Goal: Check status

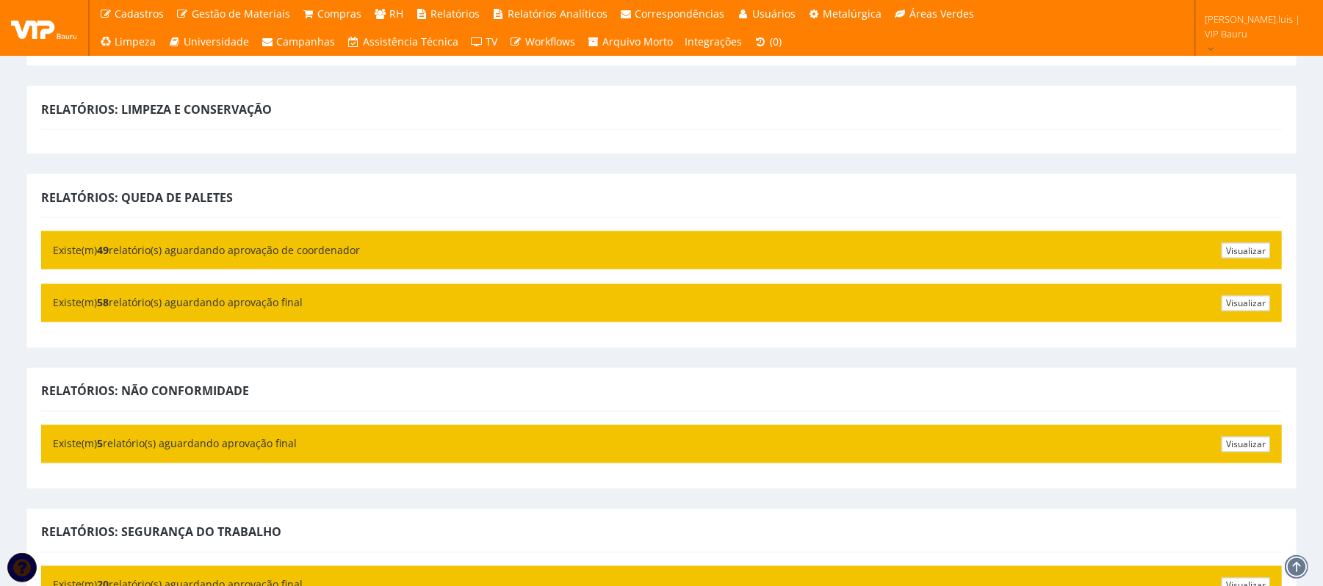
scroll to position [1694, 0]
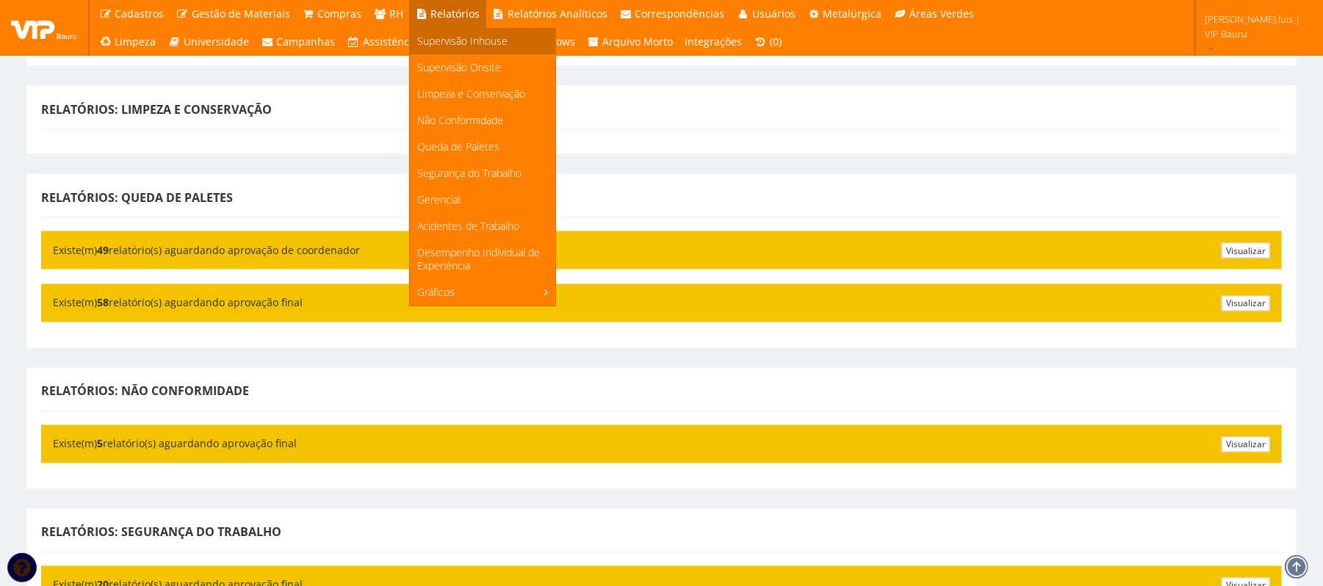
click at [430, 42] on span "Supervisão Inhouse" at bounding box center [462, 41] width 90 height 14
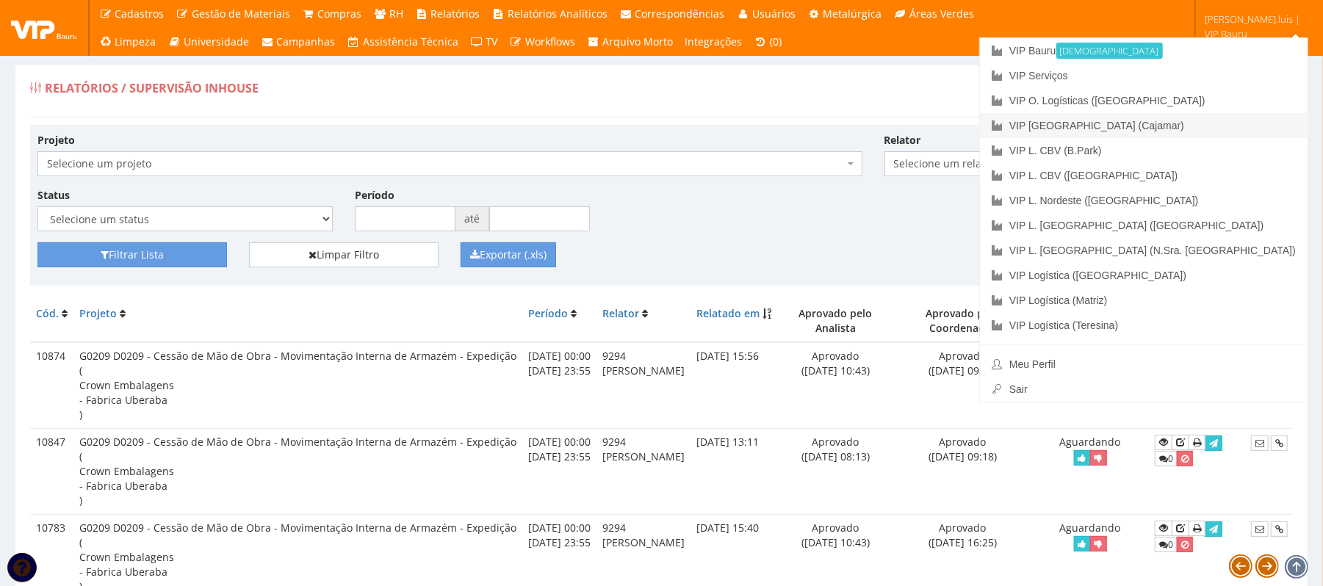
click at [1211, 128] on link "VIP [GEOGRAPHIC_DATA] (Cajamar)" at bounding box center [1144, 125] width 328 height 25
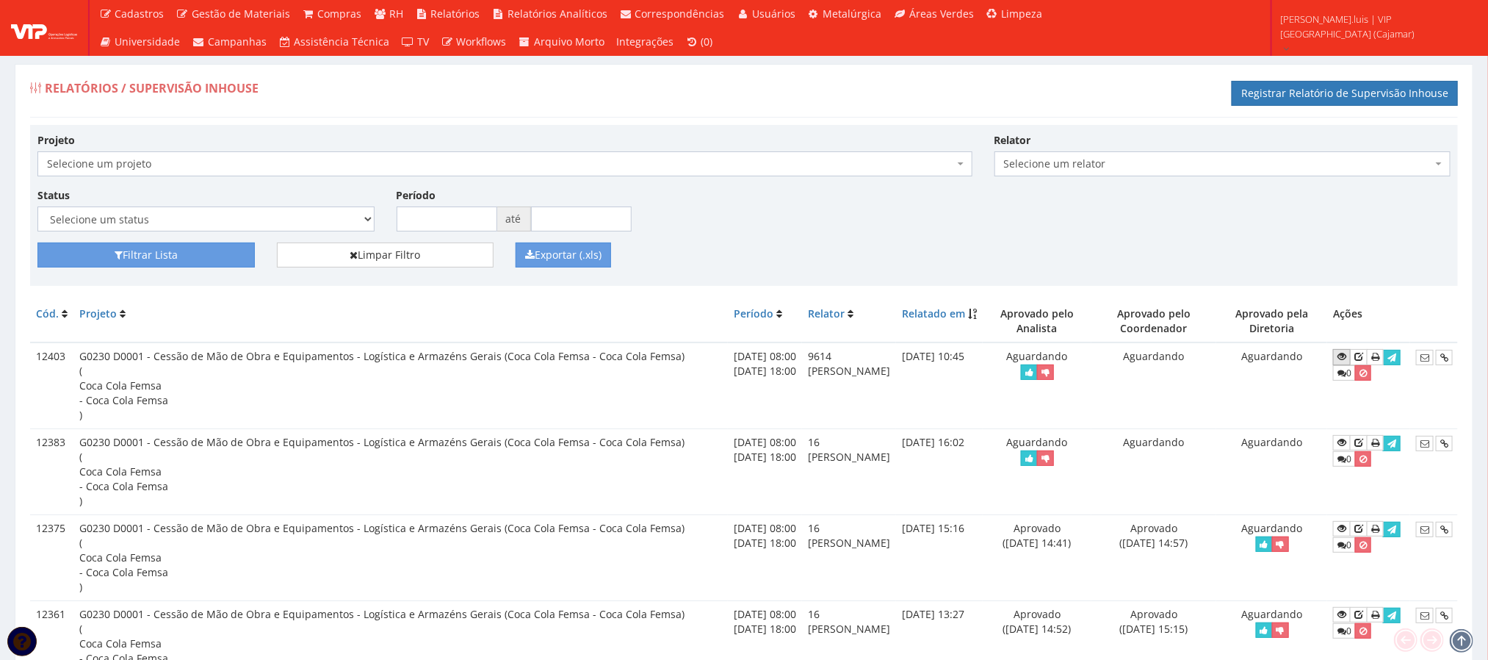
click at [1346, 361] on icon at bounding box center [1341, 356] width 9 height 10
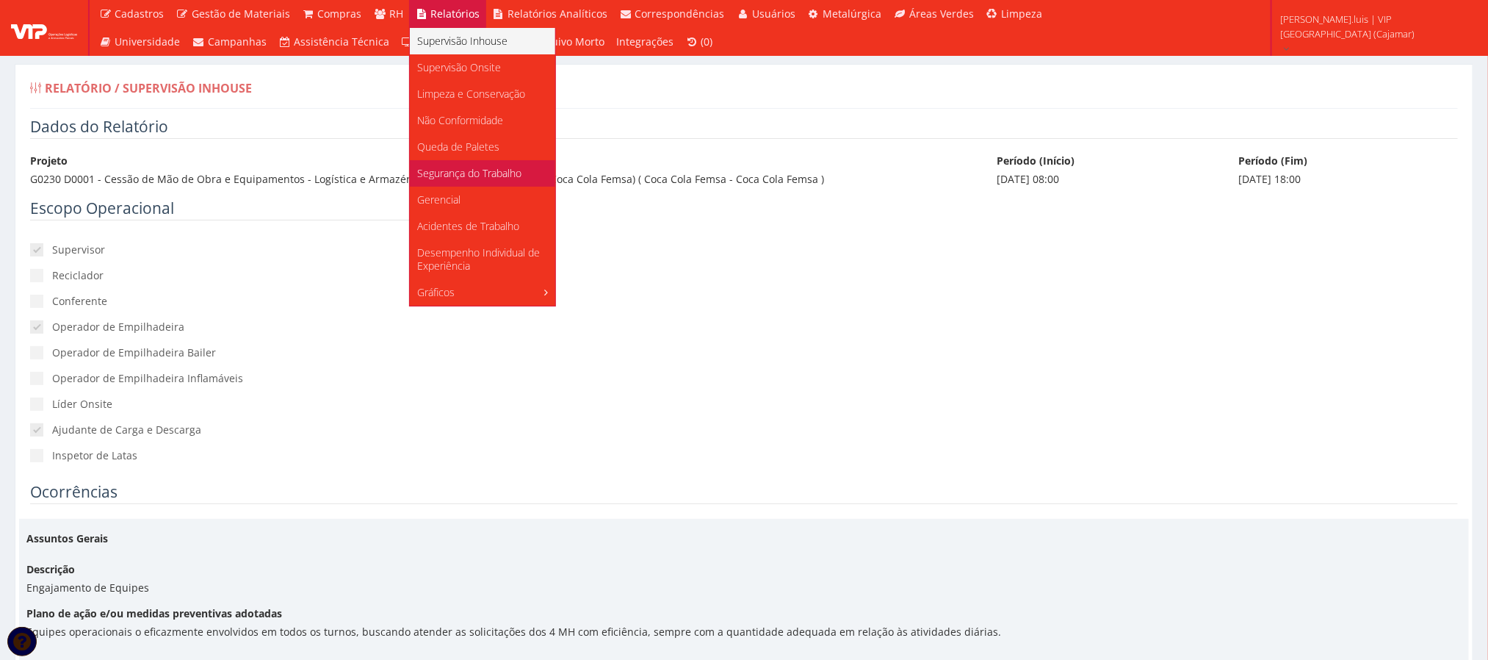
click at [438, 181] on link "Segurança do Trabalho" at bounding box center [482, 173] width 145 height 26
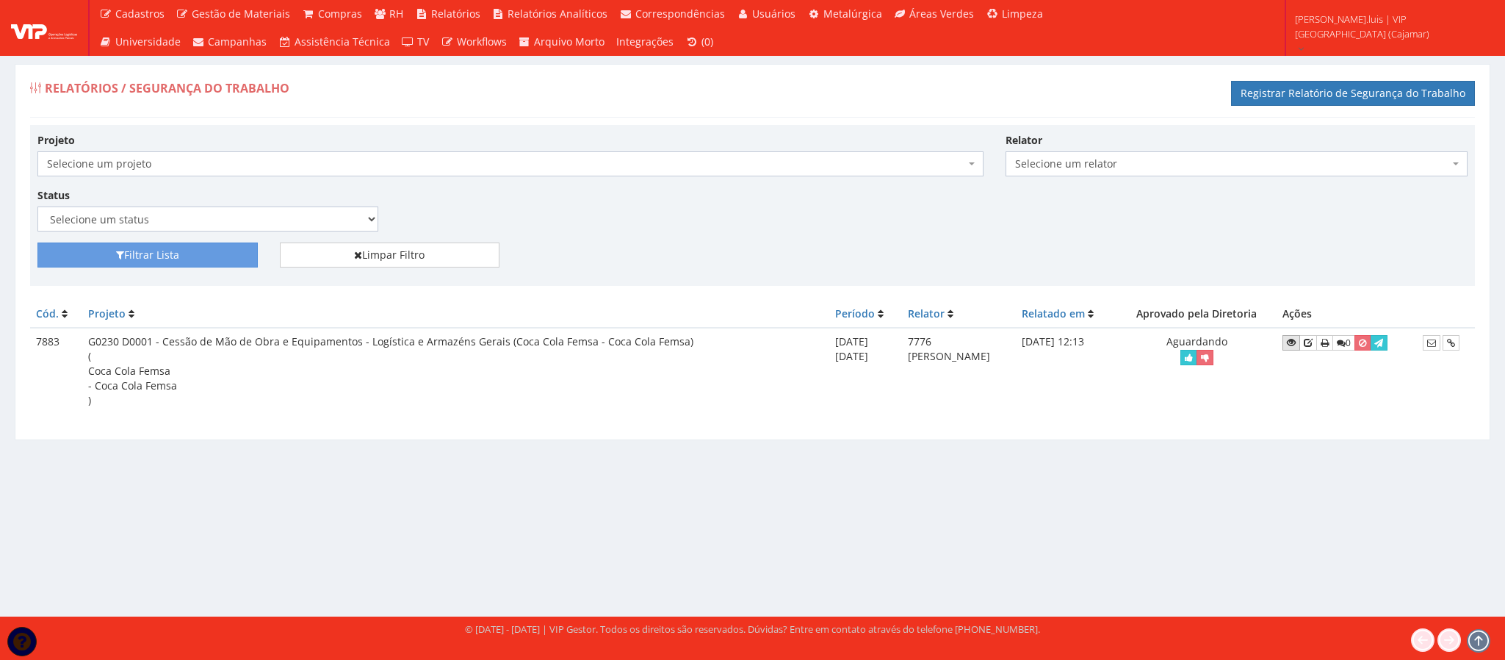
click at [1287, 346] on icon at bounding box center [1291, 342] width 9 height 10
click at [1287, 347] on icon at bounding box center [1291, 342] width 9 height 10
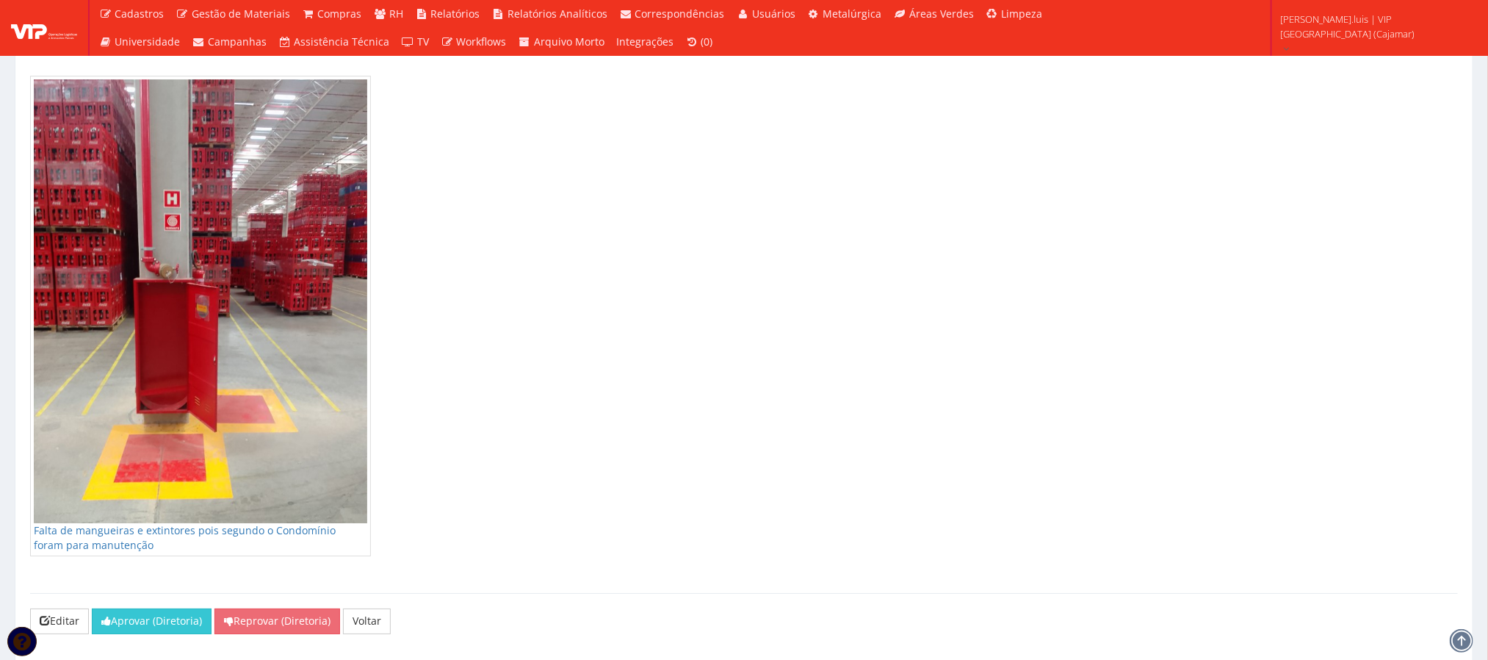
scroll to position [5654, 0]
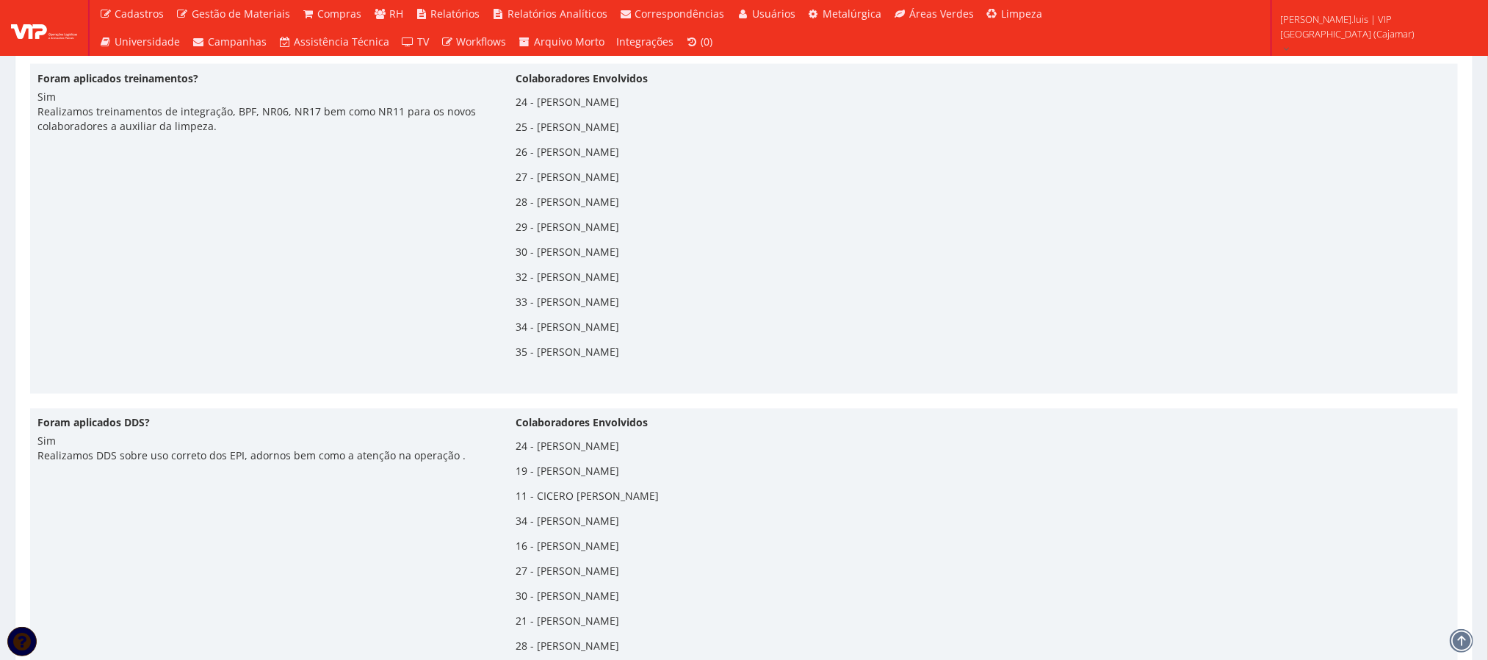
scroll to position [1144, 0]
